Goal: Task Accomplishment & Management: Manage account settings

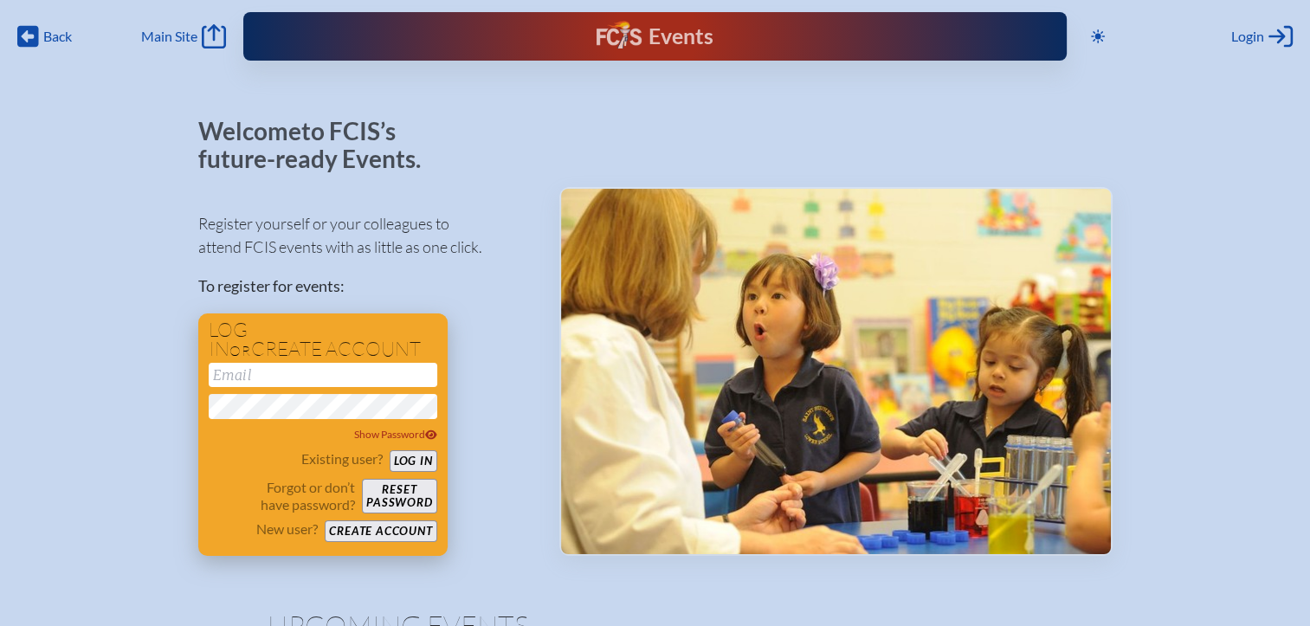
type input "[EMAIL_ADDRESS][DOMAIN_NAME]"
click at [423, 462] on button "Log in" at bounding box center [414, 461] width 48 height 22
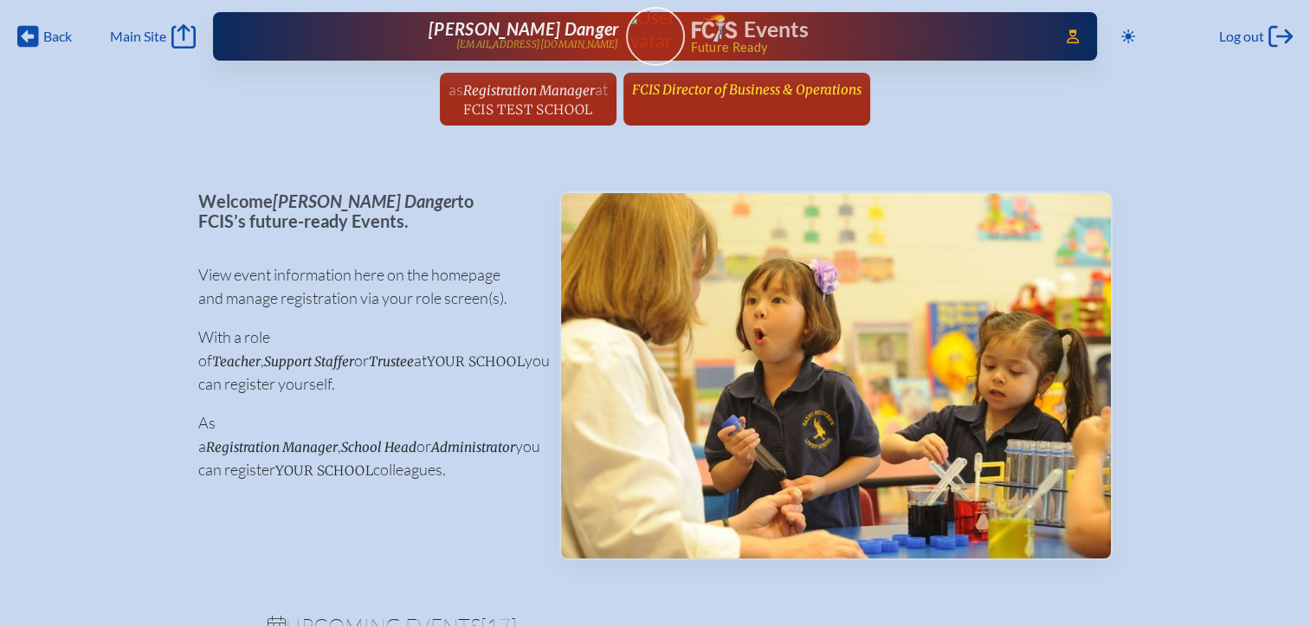
click at [742, 82] on span "FCIS Director of Business & Operations" at bounding box center [746, 89] width 229 height 16
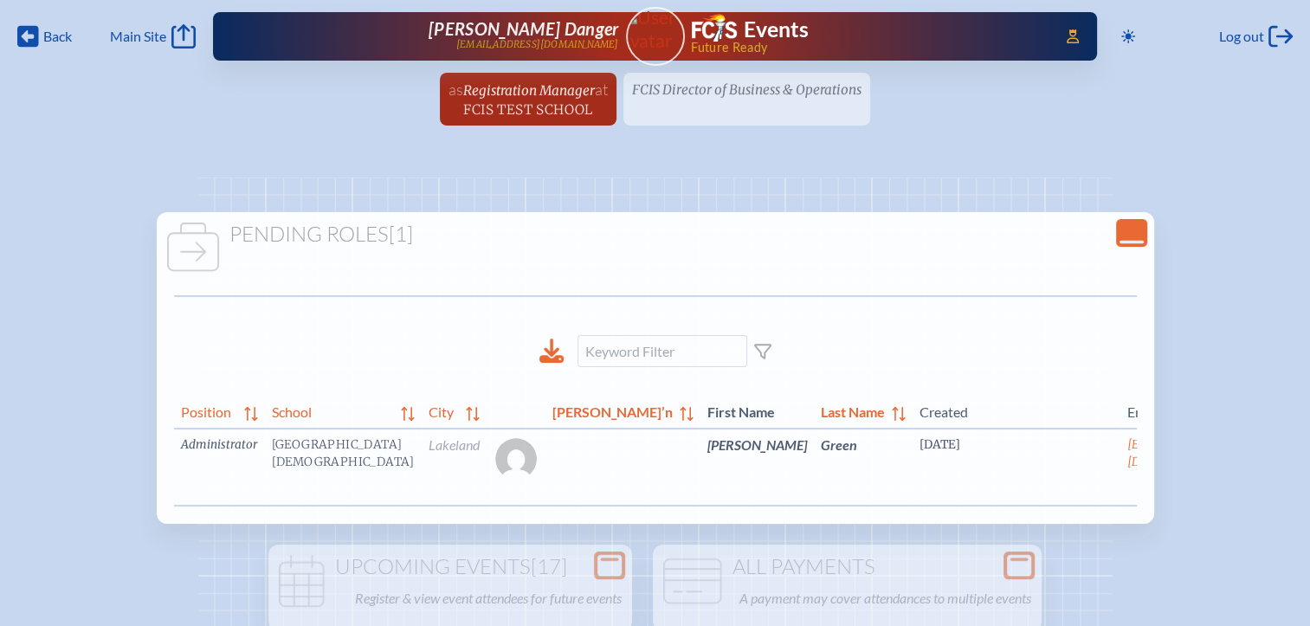
click at [1242, 479] on link "edit Person’s Details" at bounding box center [1271, 470] width 58 height 55
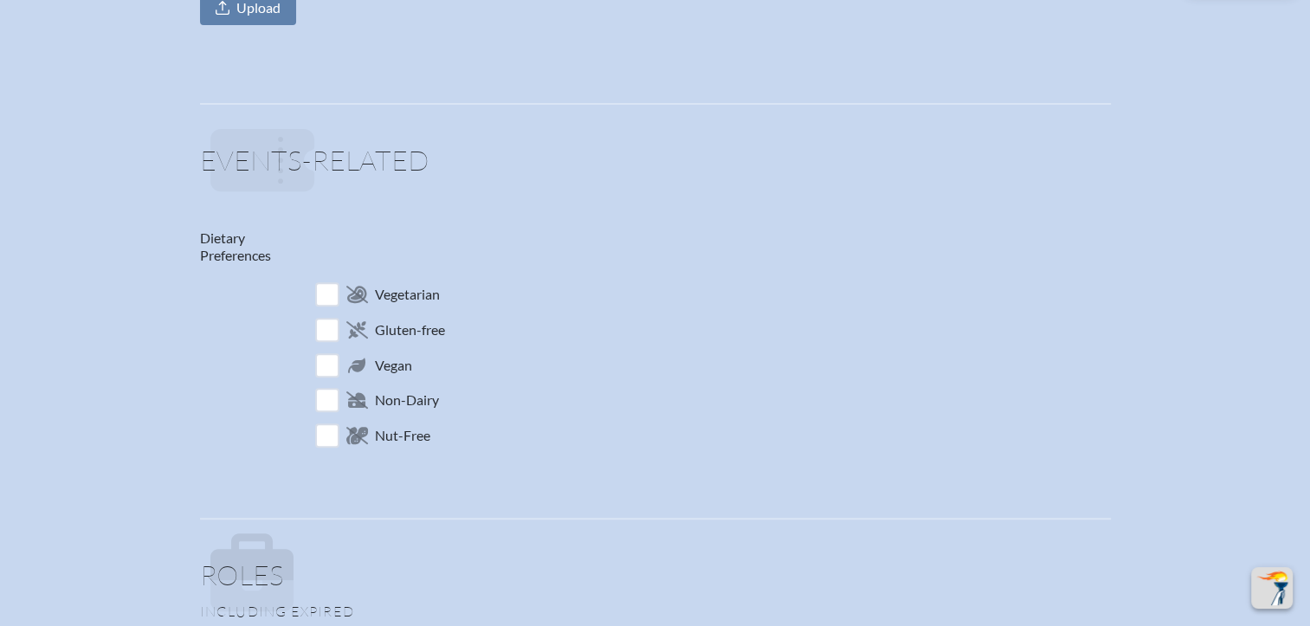
scroll to position [953, 0]
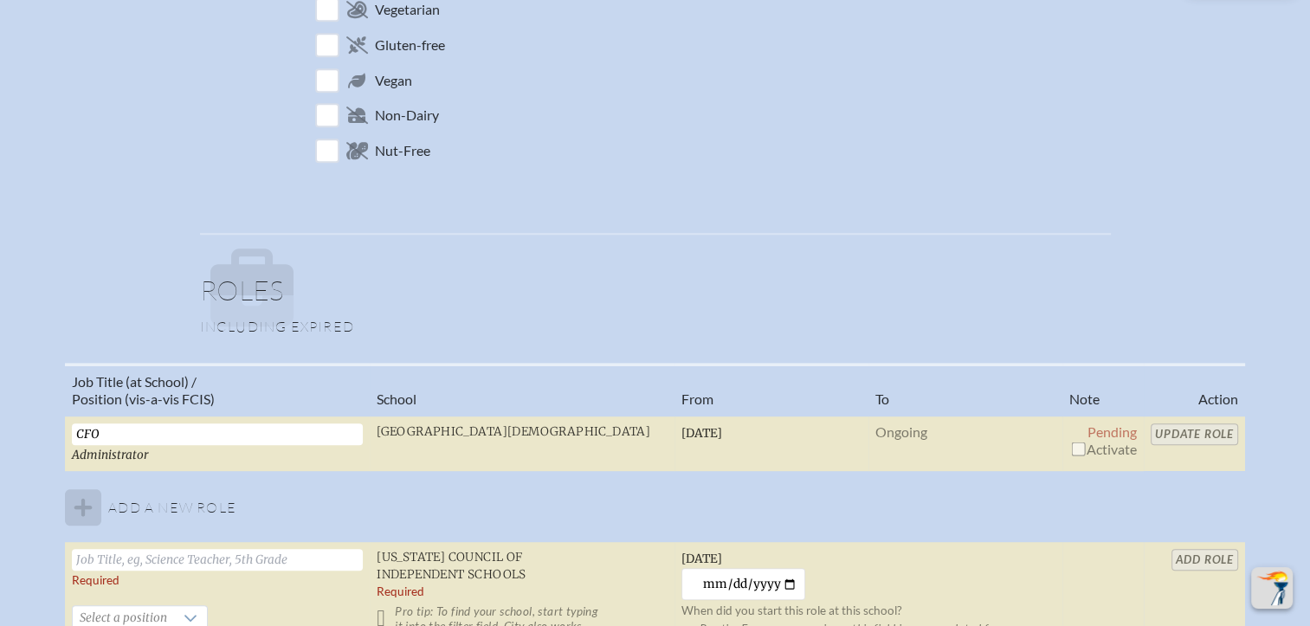
drag, startPoint x: 1077, startPoint y: 442, endPoint x: 1150, endPoint y: 441, distance: 72.7
click at [1077, 442] on input "checkbox" at bounding box center [1078, 449] width 14 height 14
checkbox input "true"
click at [1192, 429] on input "Update Role" at bounding box center [1194, 434] width 87 height 22
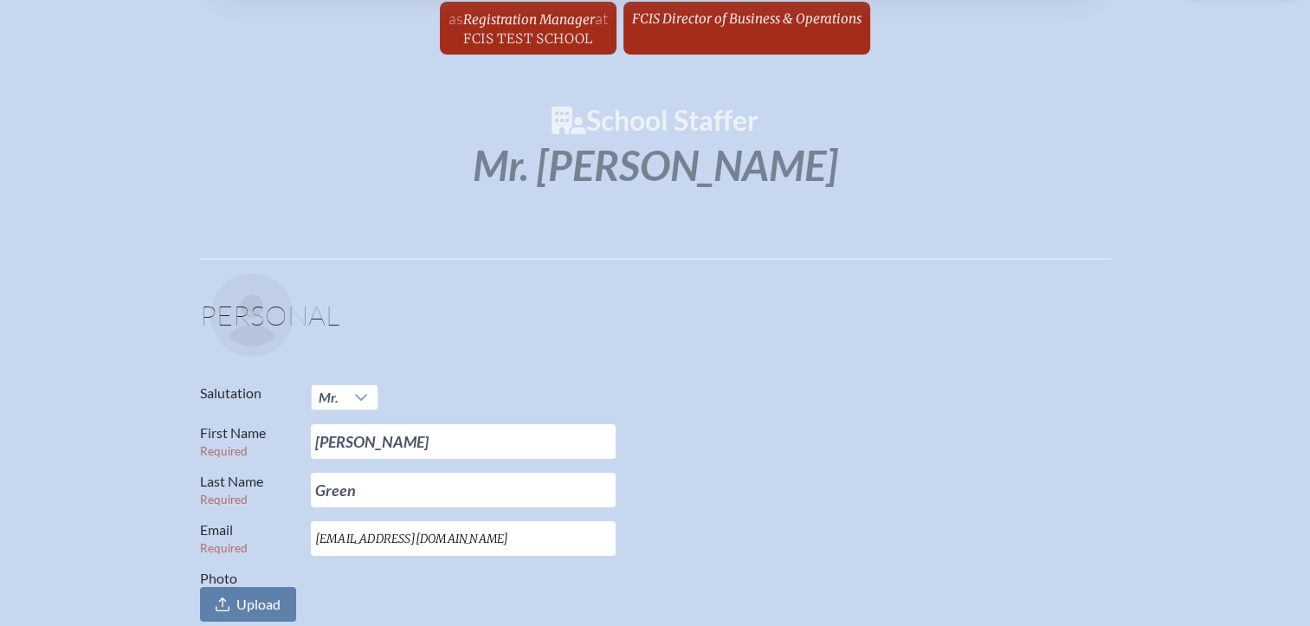
scroll to position [0, 0]
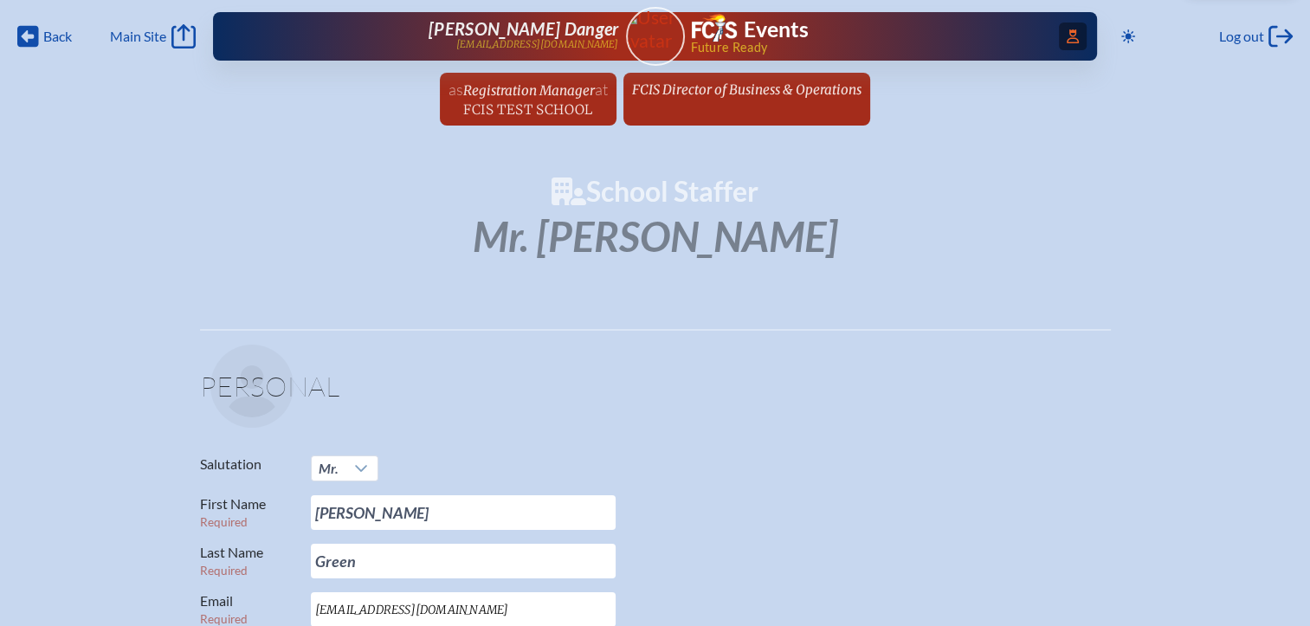
click at [1067, 32] on icon at bounding box center [1073, 36] width 12 height 14
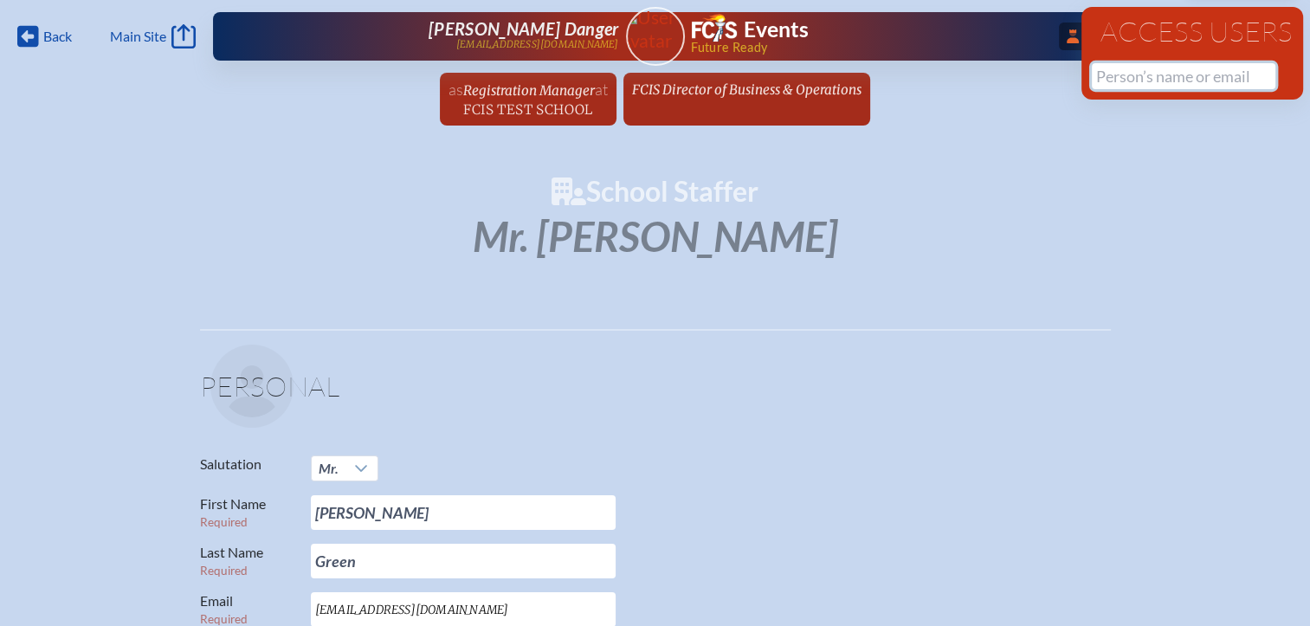
click at [1106, 71] on input "text" at bounding box center [1184, 76] width 184 height 26
click at [1123, 81] on input "text" at bounding box center [1184, 76] width 184 height 26
type input "m"
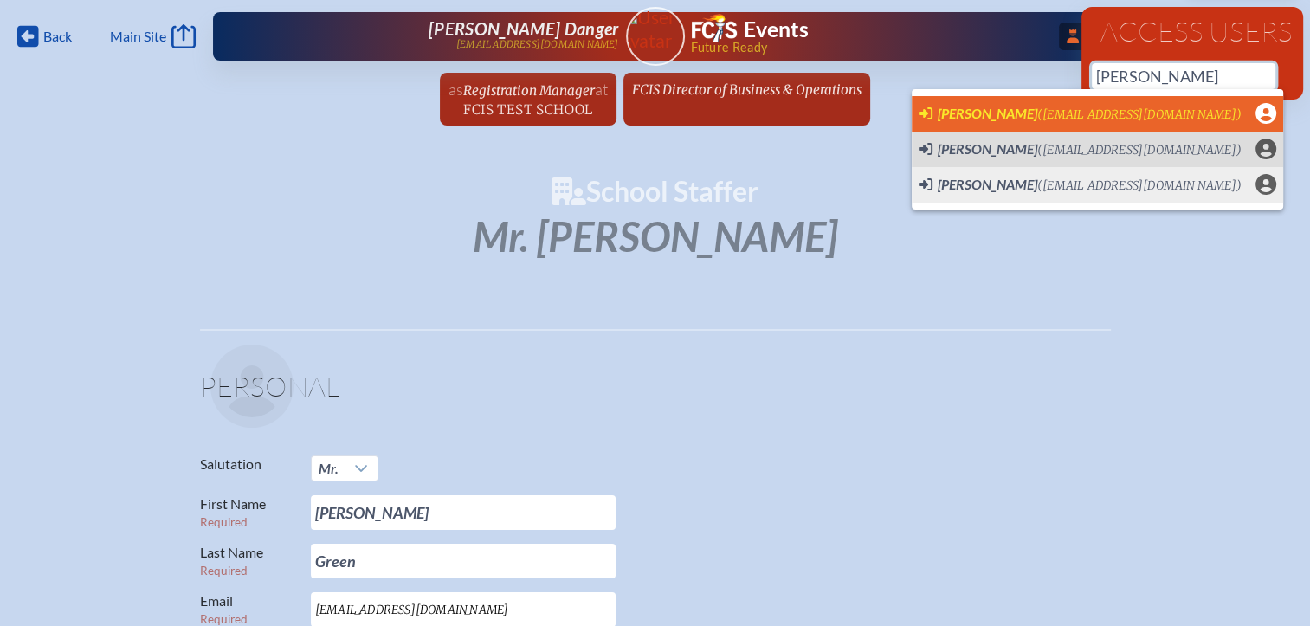
scroll to position [0, 13]
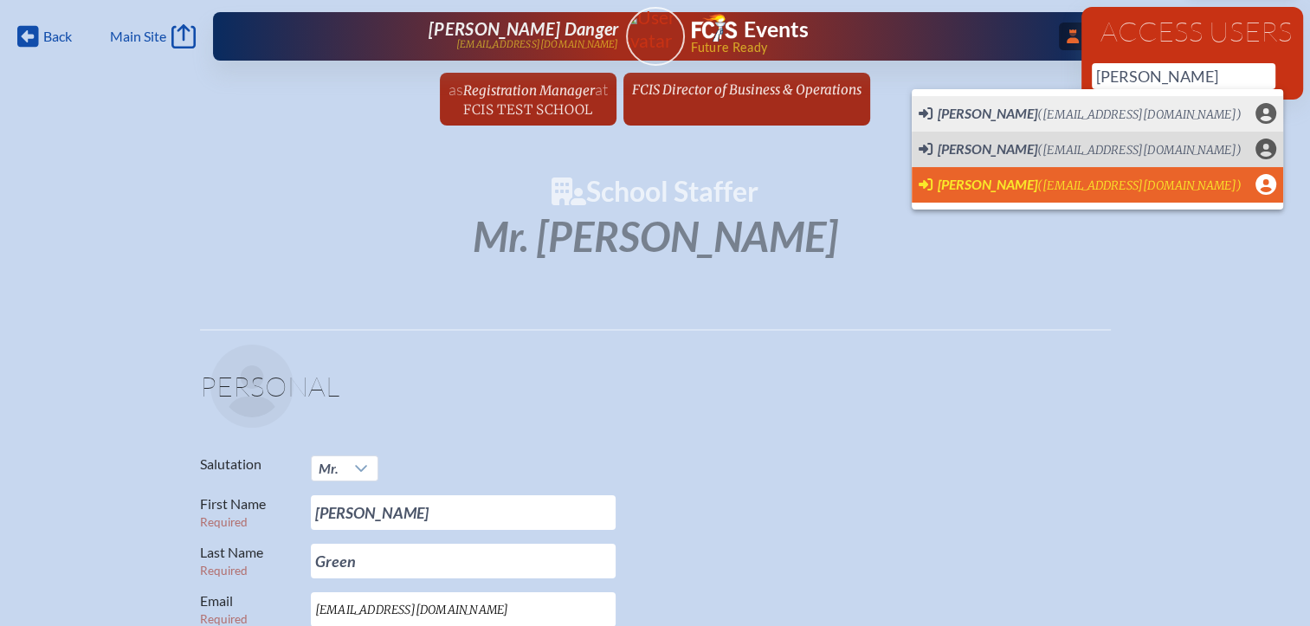
click at [984, 184] on span "[PERSON_NAME]" at bounding box center [988, 184] width 100 height 16
type input "[EMAIL_ADDRESS][DOMAIN_NAME]"
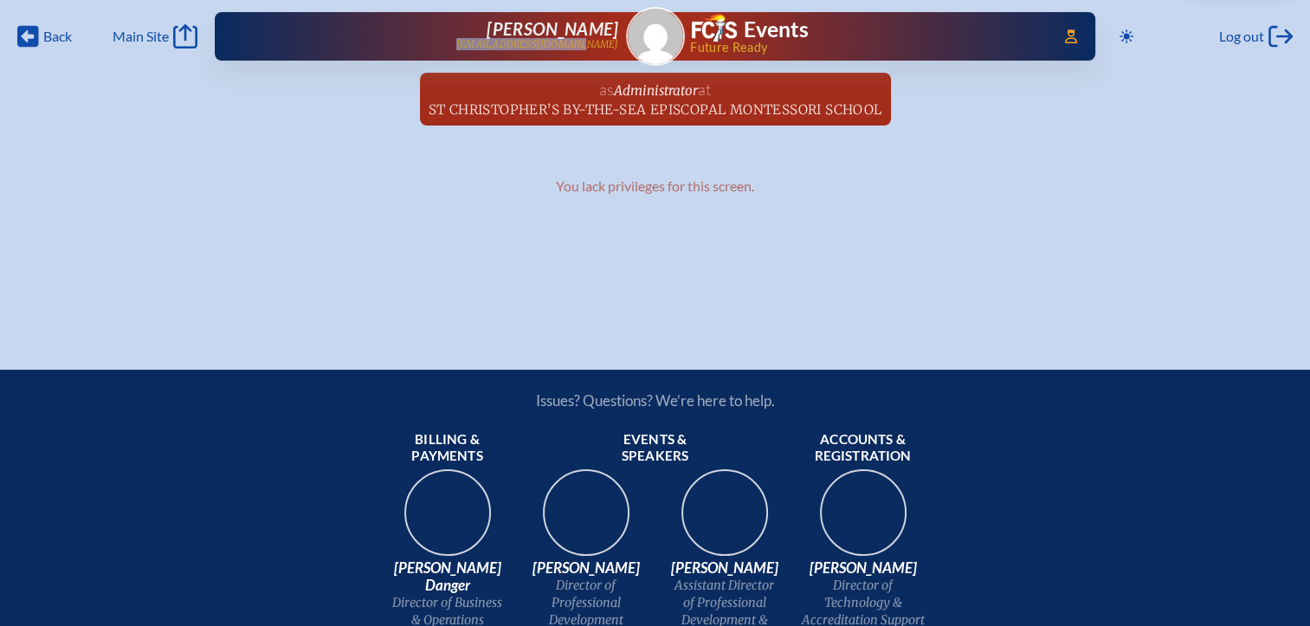
drag, startPoint x: 620, startPoint y: 49, endPoint x: 504, endPoint y: 54, distance: 116.1
click at [504, 54] on div "Access Users... Carmen L Massiani cmassiani@stchriskb.org Events Future Ready" at bounding box center [655, 36] width 881 height 48
copy p "[EMAIL_ADDRESS][DOMAIN_NAME]"
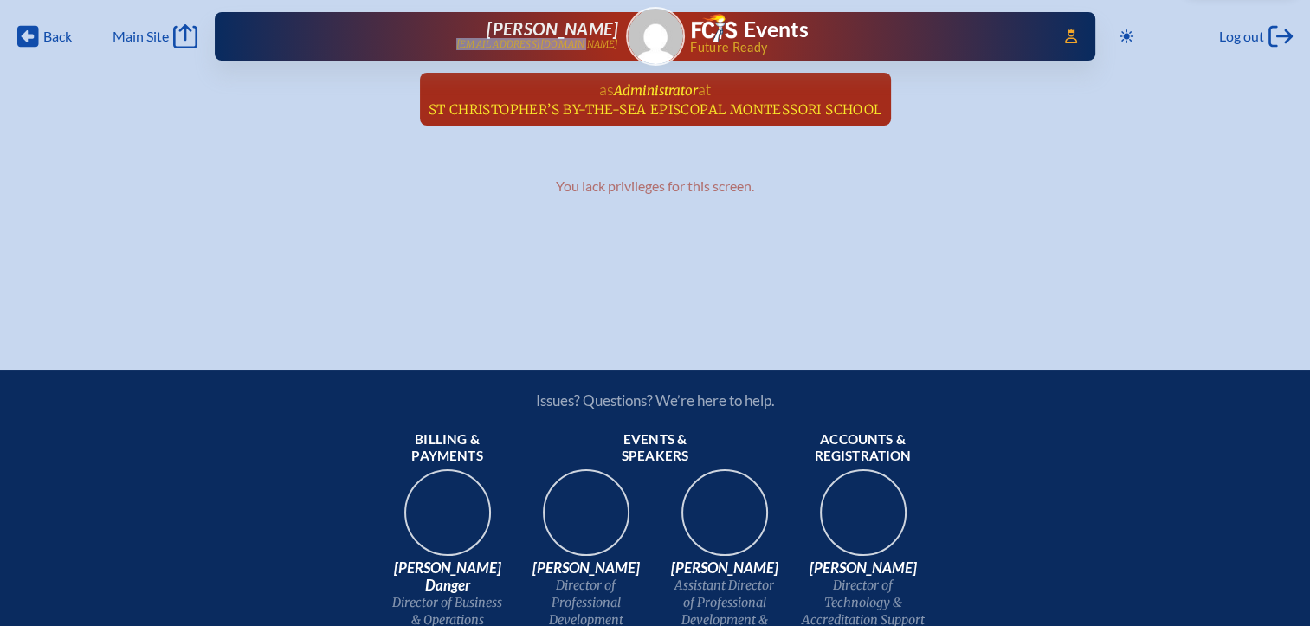
click at [658, 107] on span "St Christopher’s By-the-Sea Episcopal Montessori School" at bounding box center [656, 109] width 454 height 16
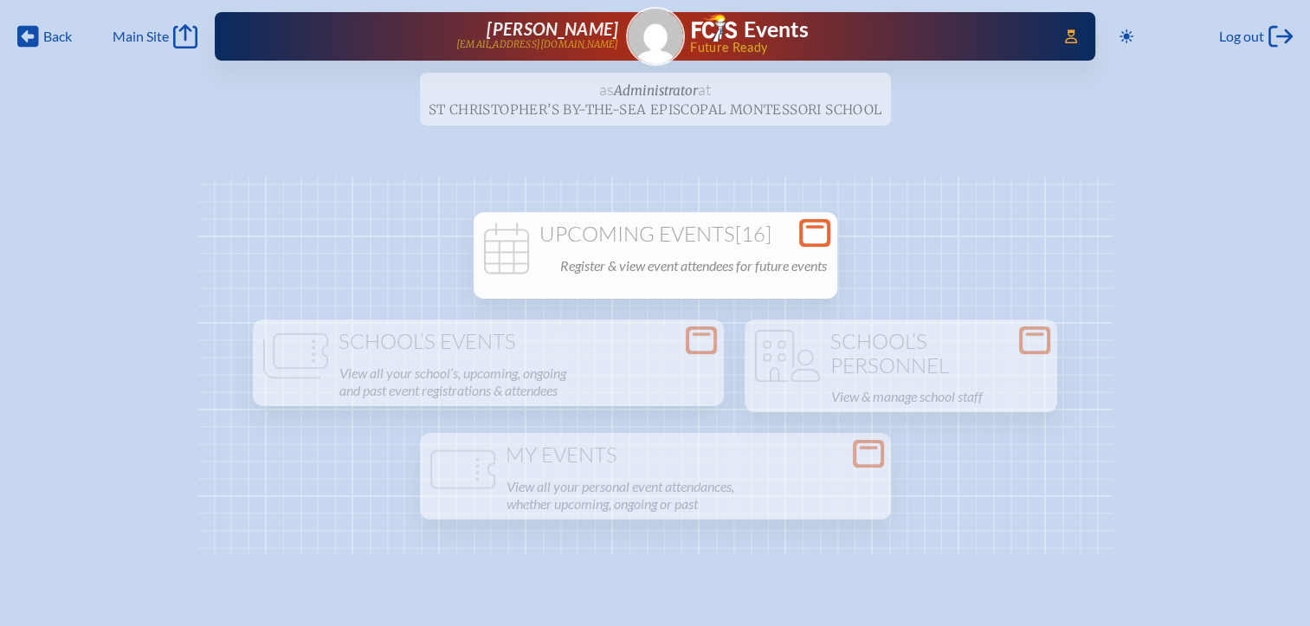
click at [741, 265] on p "Register & view event attendees for future events" at bounding box center [693, 266] width 267 height 24
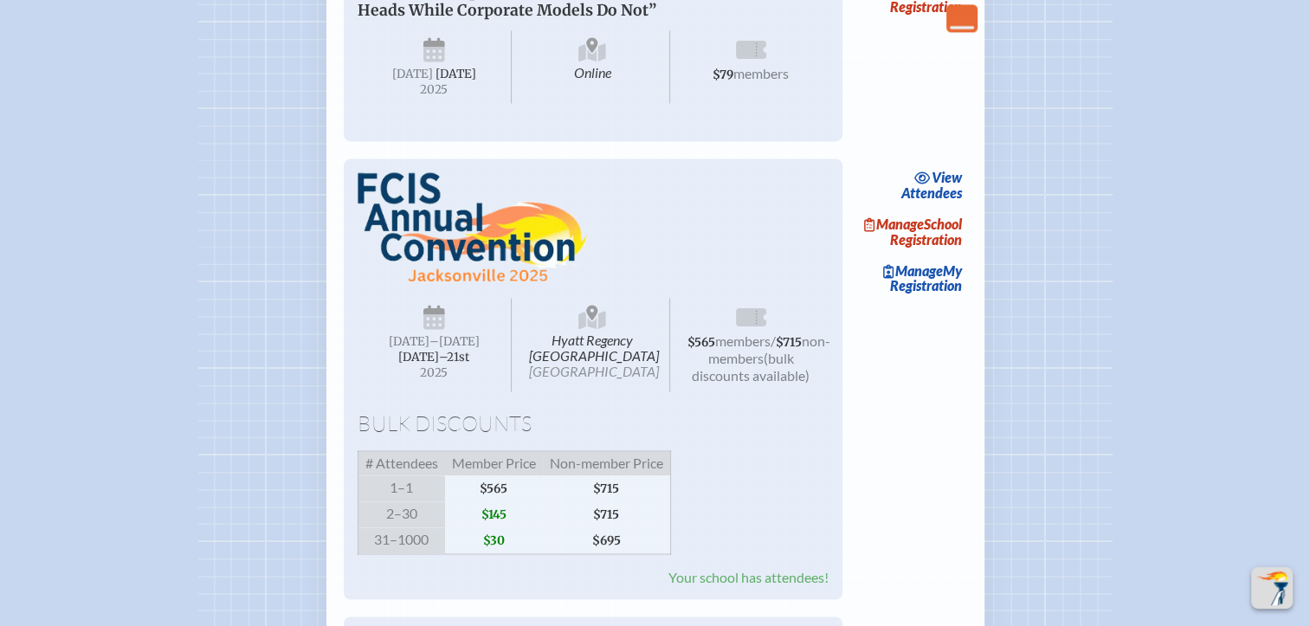
scroll to position [2684, 0]
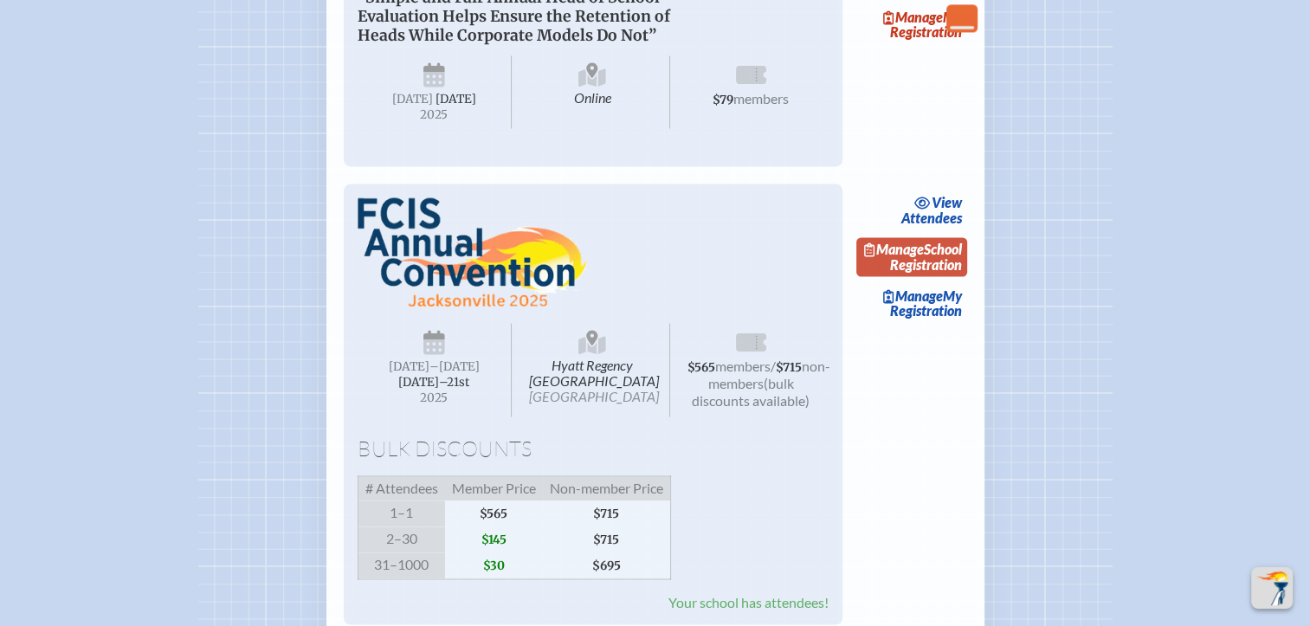
click at [961, 277] on link "Manage School Registration" at bounding box center [911, 257] width 111 height 40
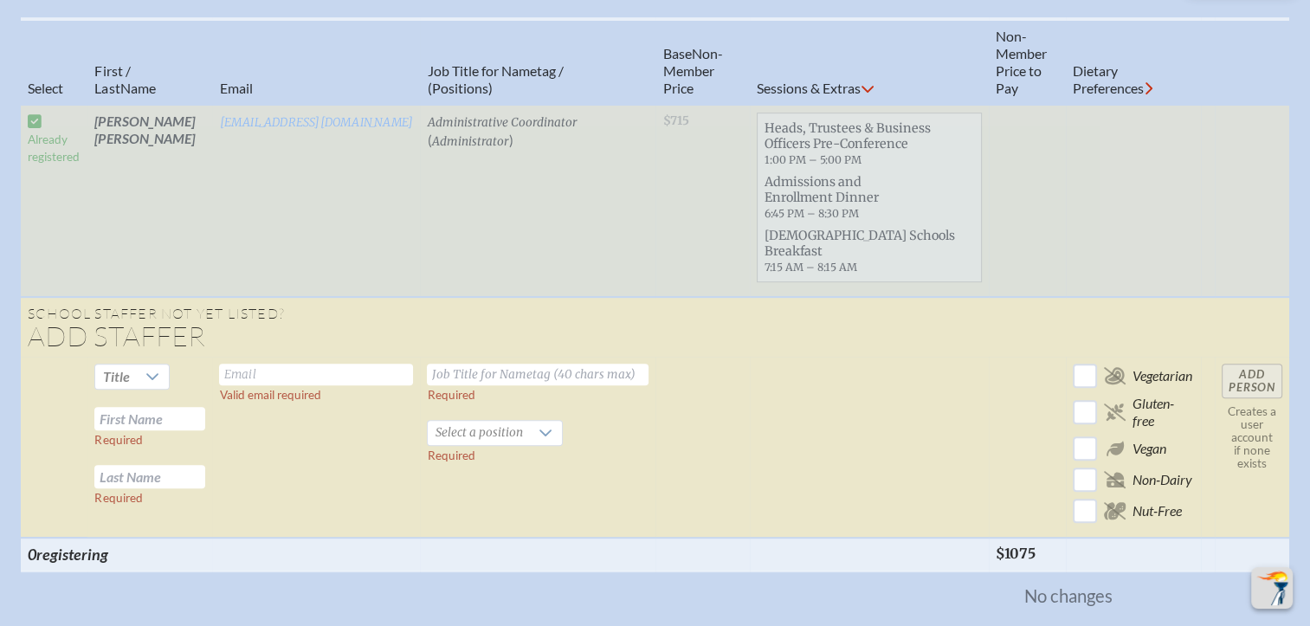
scroll to position [779, 0]
